Goal: Task Accomplishment & Management: Manage account settings

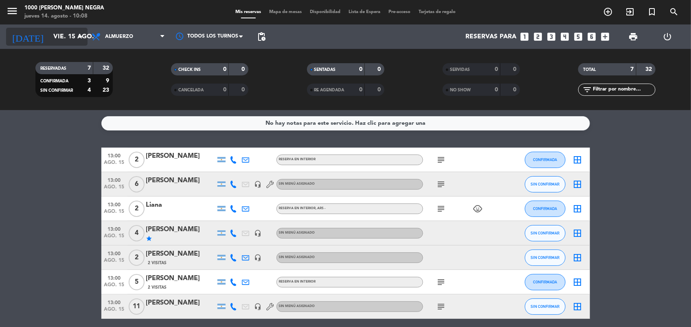
click at [80, 42] on input "vie. 15 ago." at bounding box center [92, 37] width 86 height 16
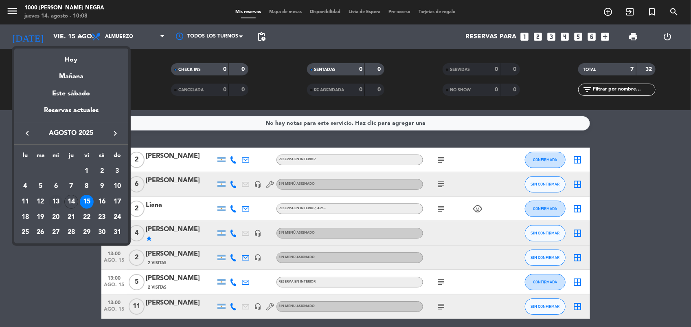
click at [54, 200] on div "13" at bounding box center [56, 202] width 14 height 14
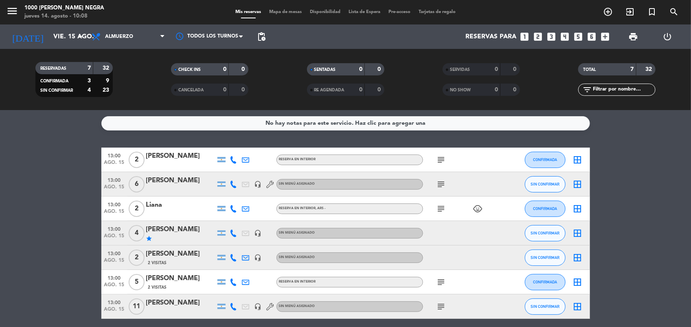
type input "mié. 13 ago."
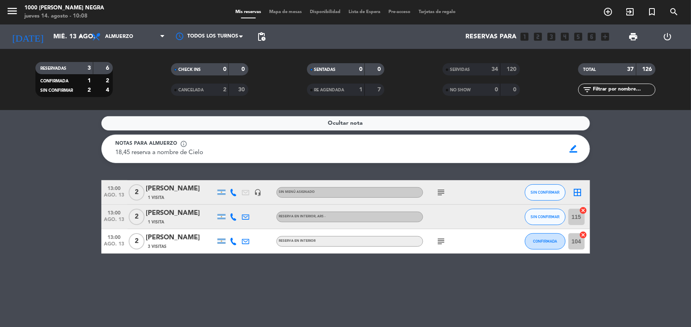
click at [295, 17] on div "menu 1000 [PERSON_NAME] Negra [DATE] 14. agosto - 10:08 Mis reservas Mapa de me…" at bounding box center [345, 12] width 691 height 24
click at [292, 13] on span "Mapa de mesas" at bounding box center [285, 12] width 41 height 4
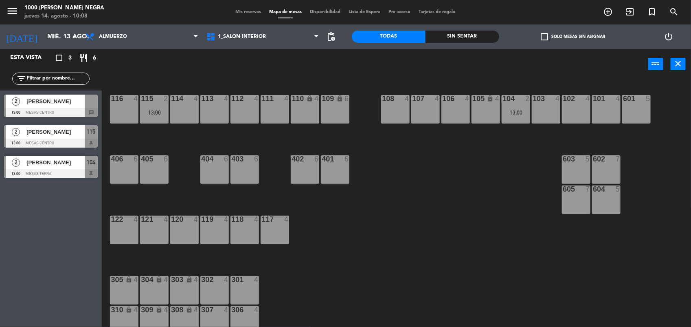
click at [253, 12] on span "Mis reservas" at bounding box center [248, 12] width 34 height 4
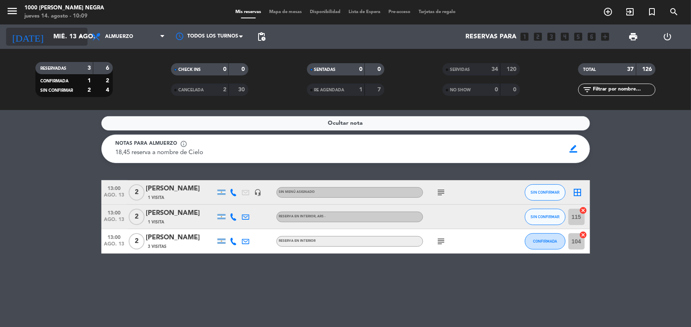
click at [83, 40] on icon "arrow_drop_down" at bounding box center [81, 37] width 10 height 10
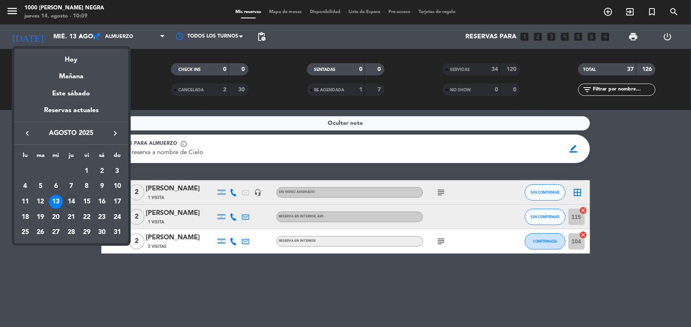
click at [54, 216] on div "20" at bounding box center [56, 217] width 14 height 14
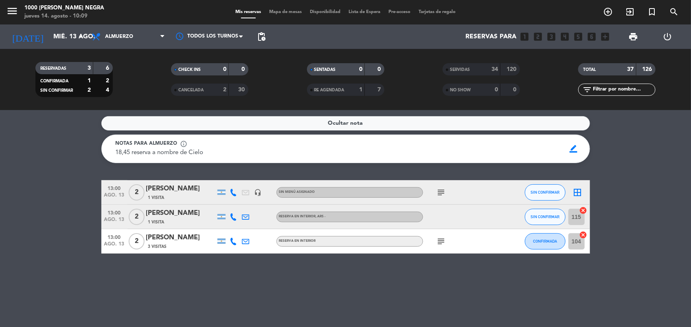
type input "mié. 20 ago."
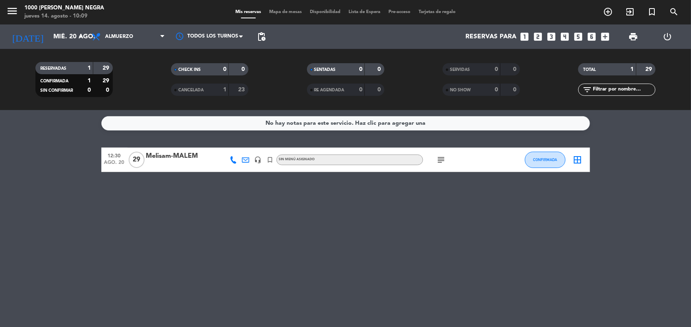
click at [441, 162] on icon "subject" at bounding box center [442, 160] width 10 height 10
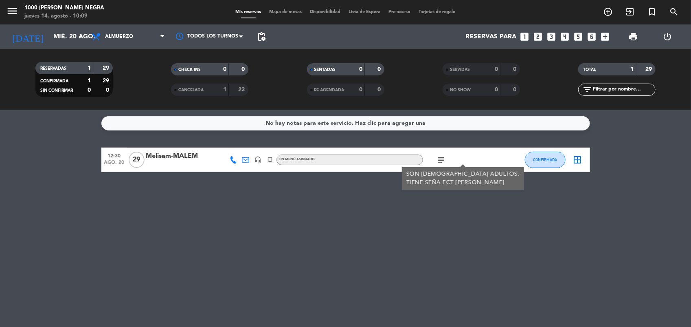
click at [177, 157] on div "Melisam-MALEM" at bounding box center [180, 156] width 69 height 11
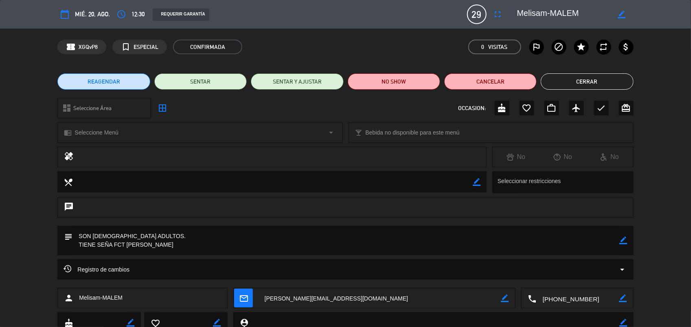
scroll to position [30, 0]
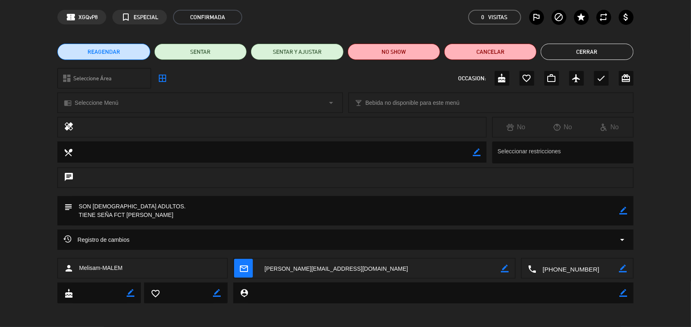
click at [621, 209] on icon "border_color" at bounding box center [624, 210] width 8 height 8
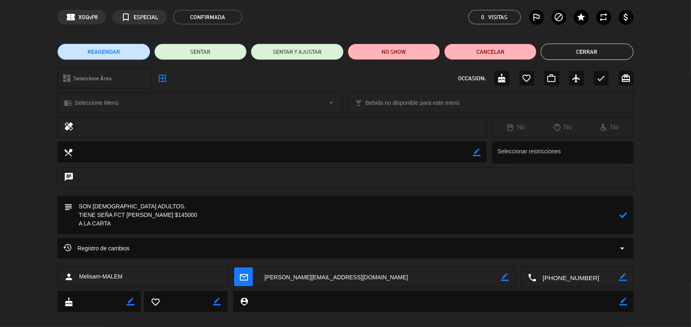
type textarea "SON [DEMOGRAPHIC_DATA] ADULTOS. TIENE SEÑA FCT [PERSON_NAME] $145000 A LA CARTA"
click at [624, 212] on icon at bounding box center [624, 215] width 8 height 8
click at [581, 48] on button "Cerrar" at bounding box center [587, 52] width 92 height 16
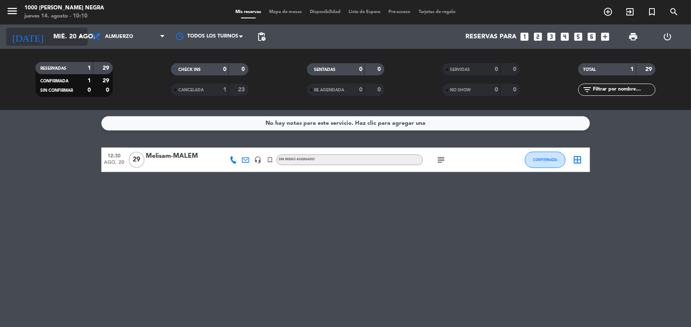
click at [80, 28] on div "[DATE] [DATE] arrow_drop_down" at bounding box center [46, 37] width 81 height 18
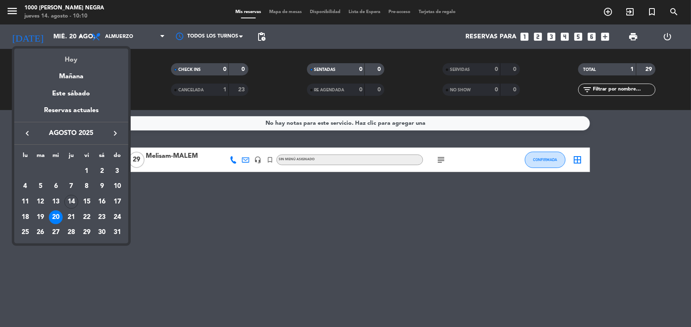
click at [86, 53] on div "Hoy" at bounding box center [71, 56] width 114 height 17
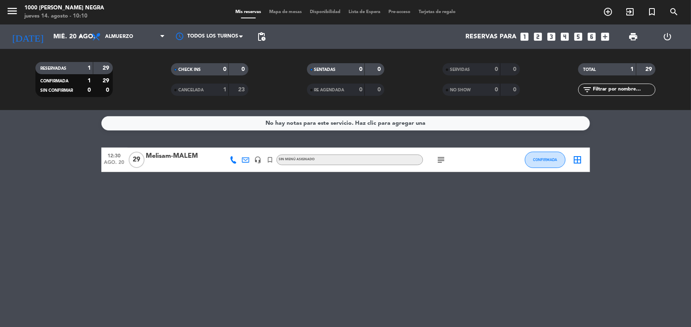
type input "jue. 14 ago."
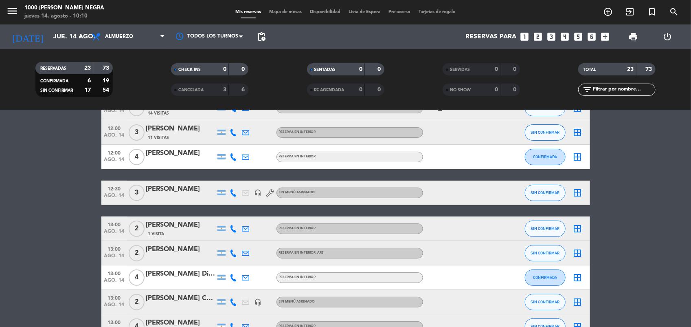
scroll to position [0, 0]
